Goal: Navigation & Orientation: Understand site structure

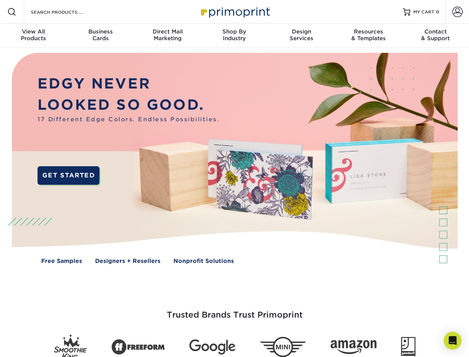
click at [234, 178] on img at bounding box center [234, 164] width 464 height 232
click at [12, 12] on span at bounding box center [11, 11] width 9 height 9
click at [457, 12] on span at bounding box center [457, 12] width 10 height 10
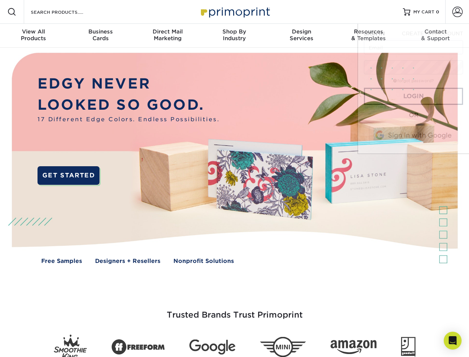
click at [33, 36] on div "View All Products" at bounding box center [33, 34] width 67 height 13
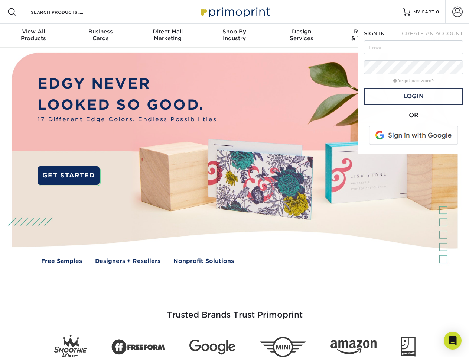
click at [100, 36] on div "Business Cards" at bounding box center [100, 34] width 67 height 13
click at [168, 36] on div "Direct Mail Marketing" at bounding box center [167, 34] width 67 height 13
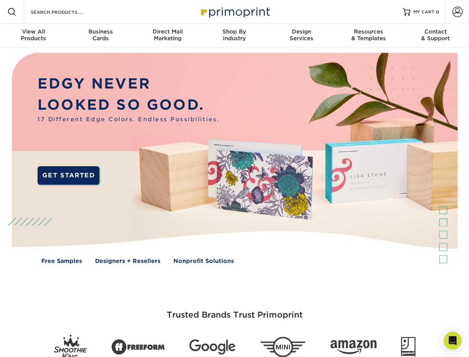
click at [234, 36] on div "Shop By Industry" at bounding box center [234, 34] width 67 height 13
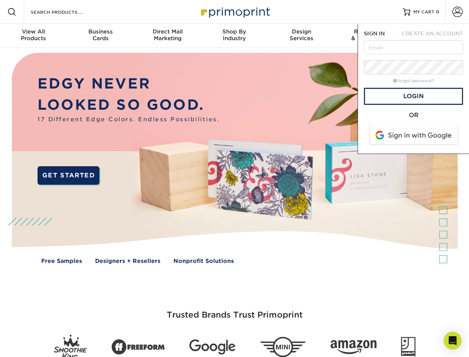
click at [302, 36] on div "Design Services" at bounding box center [301, 34] width 67 height 13
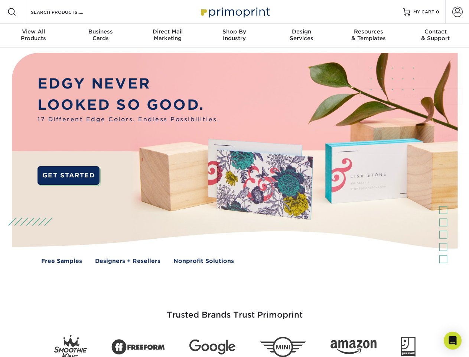
click at [369, 36] on span "SIGN IN" at bounding box center [374, 33] width 21 height 6
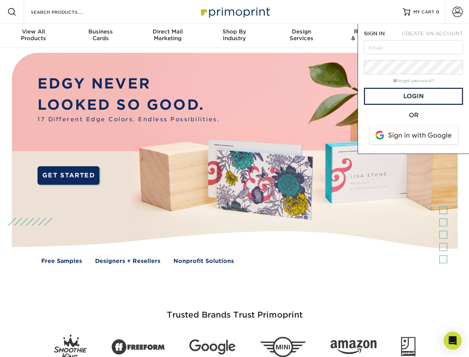
click at [436, 36] on span "CREATE AN ACCOUNT" at bounding box center [432, 33] width 61 height 6
